Goal: Check status: Check status

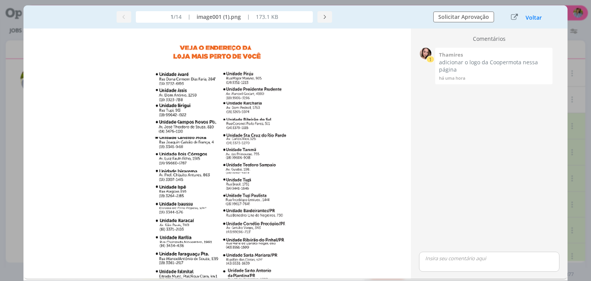
scroll to position [97, 0]
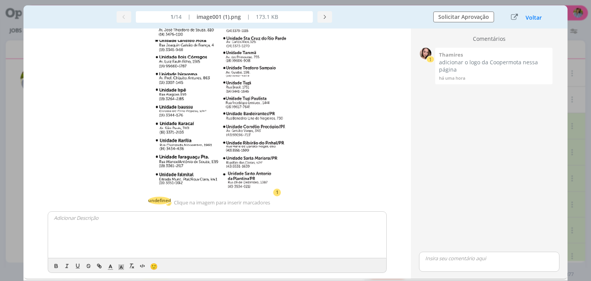
click at [538, 15] on button "Voltar" at bounding box center [533, 18] width 17 height 6
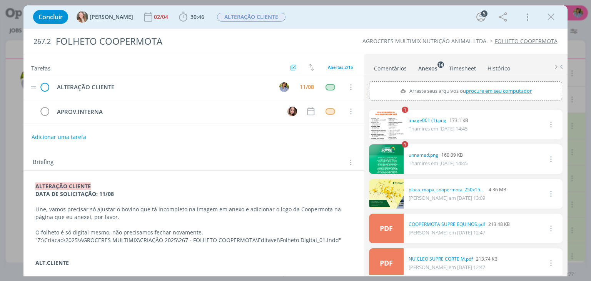
click at [50, 85] on tr "ALTERAÇÃO CLIENTE 11/08 Cancelar" at bounding box center [193, 87] width 340 height 24
click at [45, 86] on icon "dialog" at bounding box center [44, 88] width 11 height 12
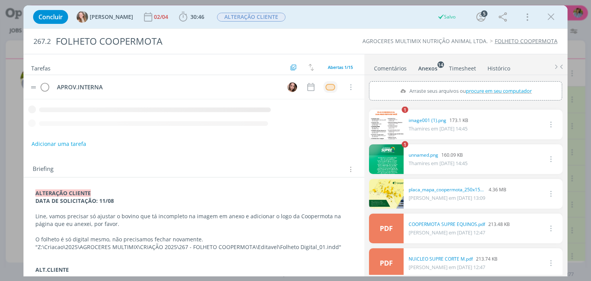
click at [327, 90] on td "dialog" at bounding box center [330, 87] width 14 height 12
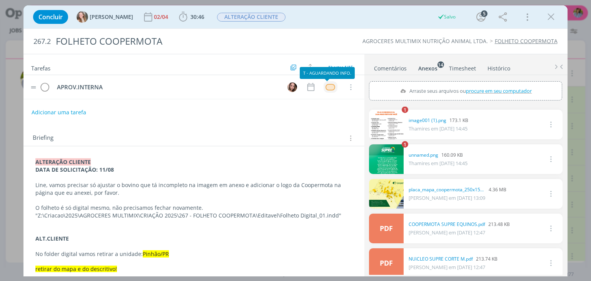
click at [325, 87] on div "dialog" at bounding box center [330, 87] width 10 height 7
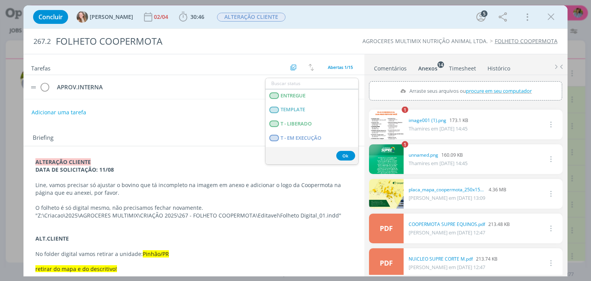
scroll to position [191, 0]
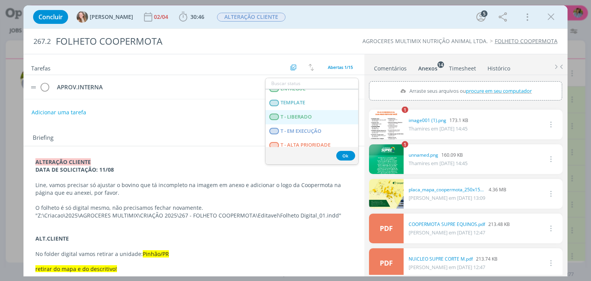
click at [321, 115] on LIBERADO "T - LIBERADO" at bounding box center [311, 117] width 93 height 14
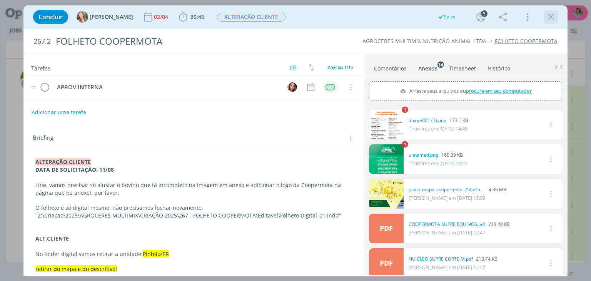
click at [557, 12] on div "dialog" at bounding box center [551, 17] width 14 height 14
click at [552, 20] on icon "dialog" at bounding box center [551, 17] width 12 height 12
